Goal: Navigation & Orientation: Find specific page/section

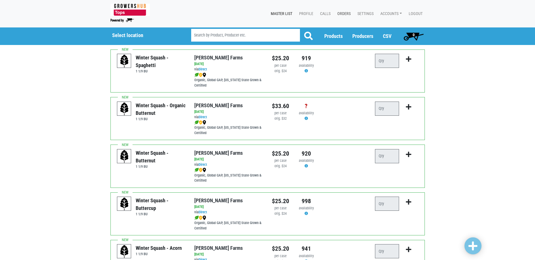
click at [344, 14] on link "Orders" at bounding box center [342, 13] width 20 height 11
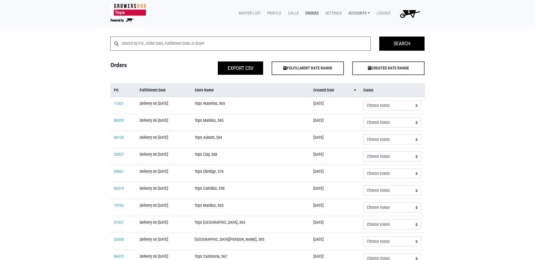
click at [361, 10] on link "Accounts" at bounding box center [358, 13] width 28 height 11
click at [363, 26] on link "[PERSON_NAME] (Growers Hub)" at bounding box center [378, 26] width 69 height 8
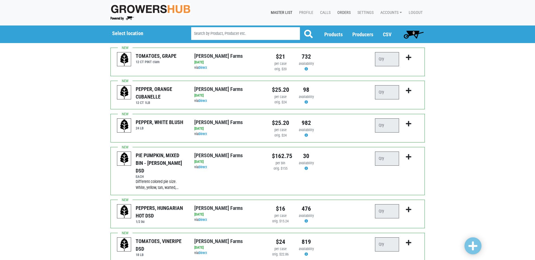
click at [340, 8] on link "Orders" at bounding box center [342, 12] width 20 height 11
